Goal: Task Accomplishment & Management: Manage account settings

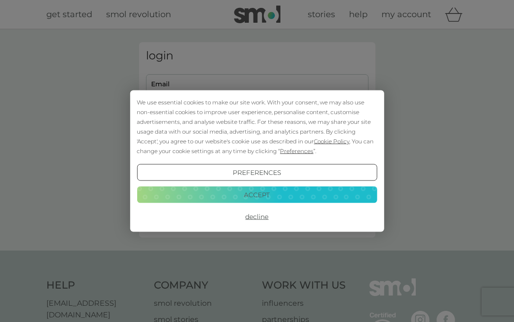
click at [260, 217] on button "Decline" at bounding box center [257, 216] width 240 height 17
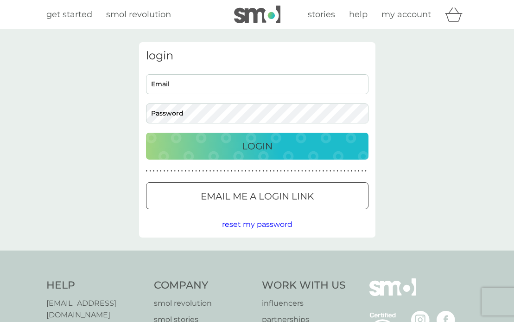
click at [161, 83] on input "Email" at bounding box center [257, 84] width 222 height 20
click at [161, 78] on input "Email" at bounding box center [257, 84] width 222 height 20
type input "[EMAIL_ADDRESS][DOMAIN_NAME]"
click at [146, 133] on button "Login" at bounding box center [257, 146] width 222 height 27
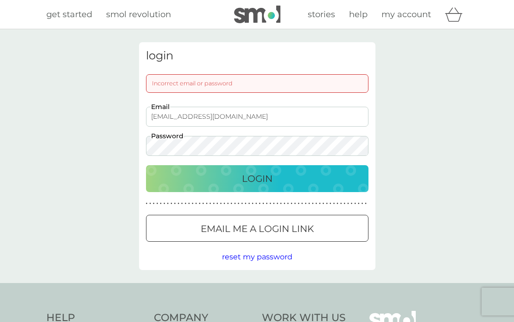
click at [251, 236] on button "Email me a login link" at bounding box center [257, 228] width 222 height 27
